Goal: Navigation & Orientation: Find specific page/section

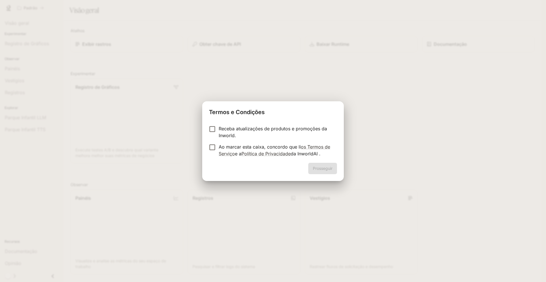
click at [227, 128] on font "Receba atualizações de produtos e promoções da Inworld." at bounding box center [273, 132] width 108 height 13
click at [333, 171] on button "Prosseguir" at bounding box center [322, 168] width 29 height 11
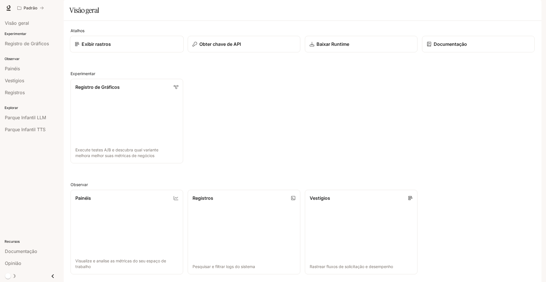
click at [106, 53] on link "Exibir rastros" at bounding box center [127, 44] width 114 height 17
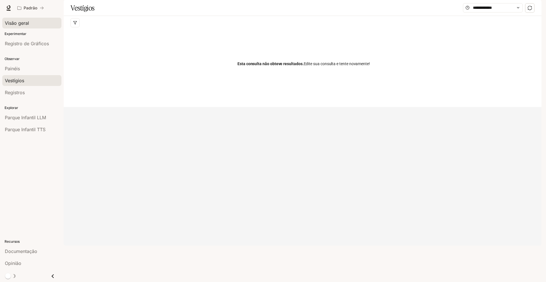
click at [40, 27] on link "Visão geral" at bounding box center [31, 23] width 59 height 11
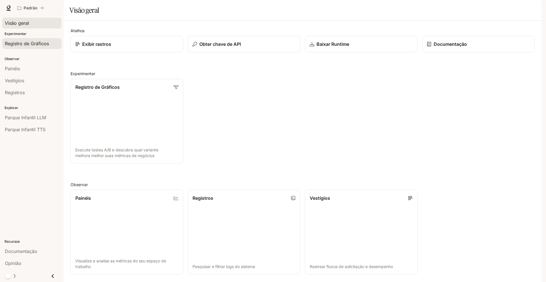
click at [34, 42] on font "Registro de Gráficos" at bounding box center [27, 44] width 44 height 6
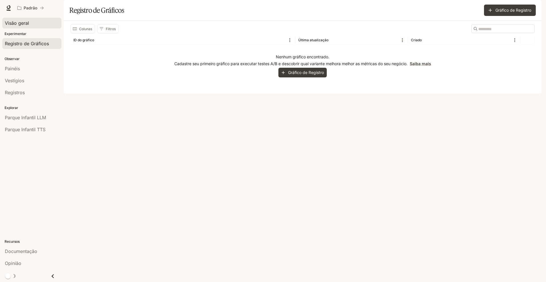
click at [35, 24] on div "Visão geral" at bounding box center [32, 23] width 54 height 7
